Goal: Check status: Check status

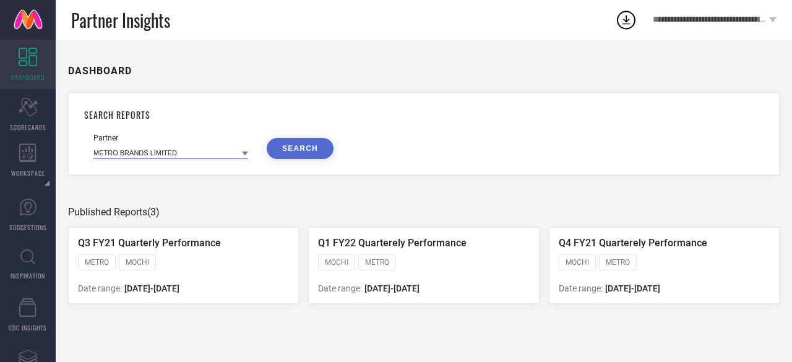
click at [200, 152] on input at bounding box center [170, 152] width 155 height 13
type input "s"
type input "weav"
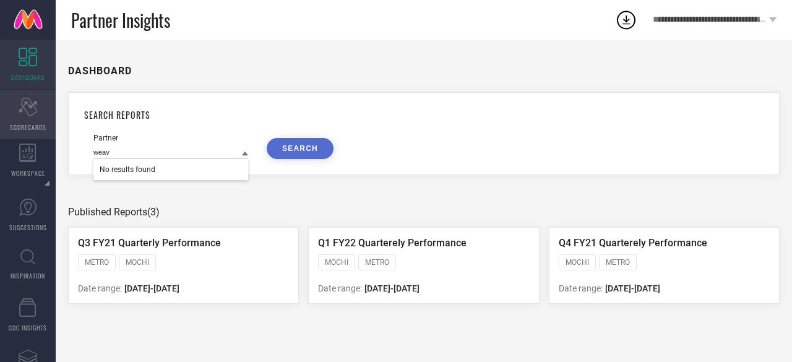
click at [38, 121] on div "Scorecard SCORECARDS" at bounding box center [28, 114] width 56 height 49
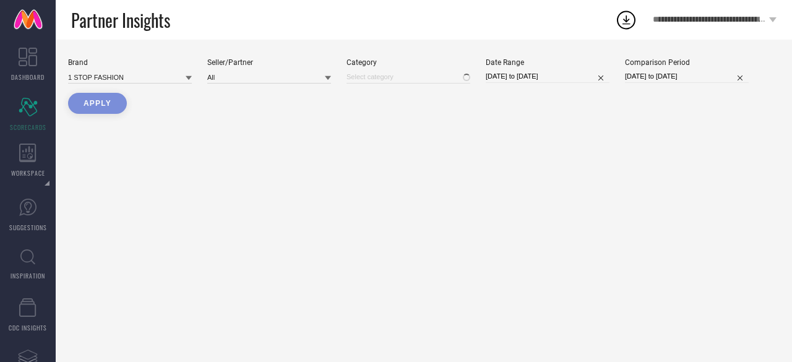
type input "All"
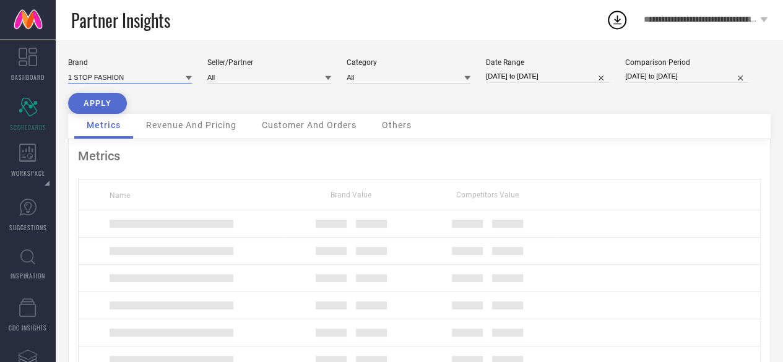
click at [157, 76] on input at bounding box center [130, 77] width 124 height 13
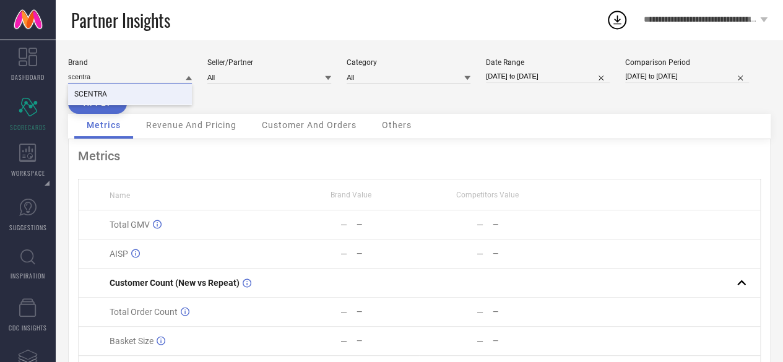
type input "scentra"
click at [113, 98] on div "SCENTRA" at bounding box center [130, 94] width 124 height 21
type input "All"
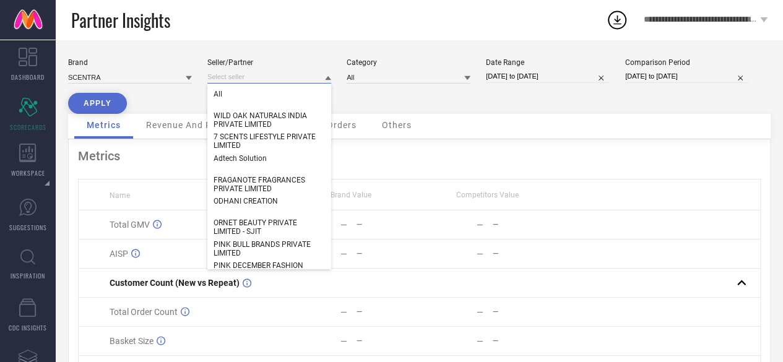
click at [236, 80] on input at bounding box center [269, 77] width 124 height 13
drag, startPoint x: 228, startPoint y: 89, endPoint x: 247, endPoint y: 86, distance: 19.4
click at [228, 89] on div "All" at bounding box center [269, 94] width 124 height 21
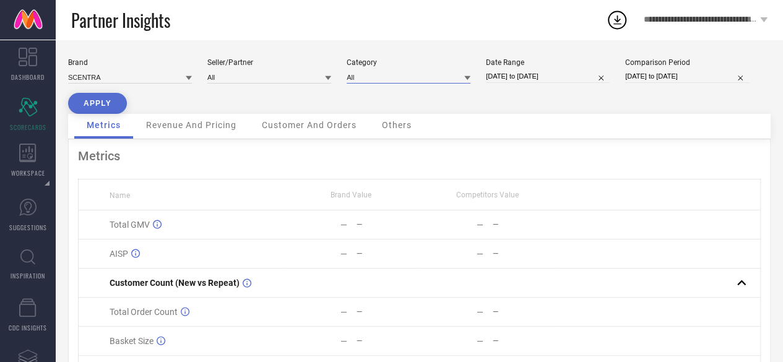
click at [410, 81] on input at bounding box center [408, 77] width 124 height 13
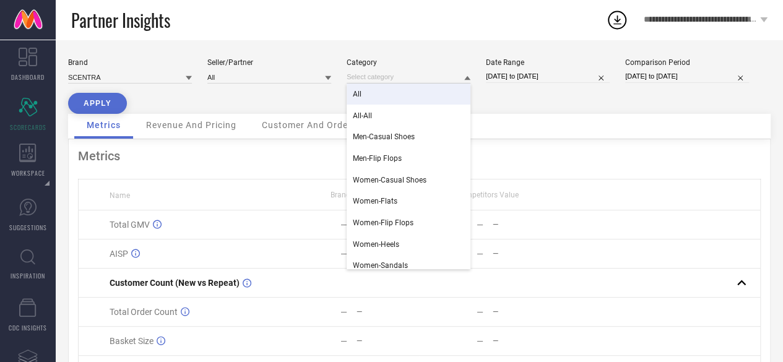
click at [356, 98] on span "All" at bounding box center [357, 94] width 9 height 9
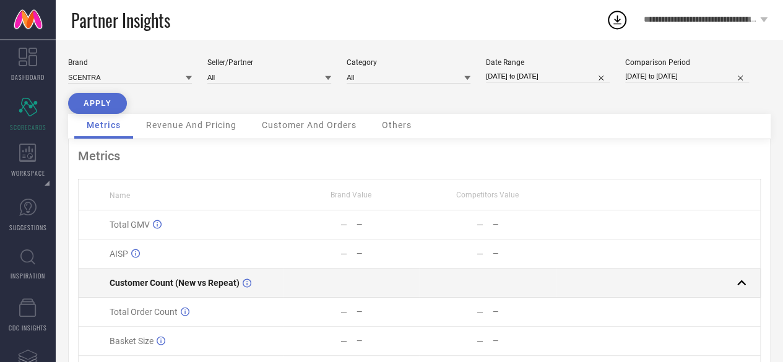
click at [741, 283] on rect at bounding box center [740, 282] width 17 height 17
